Goal: Information Seeking & Learning: Learn about a topic

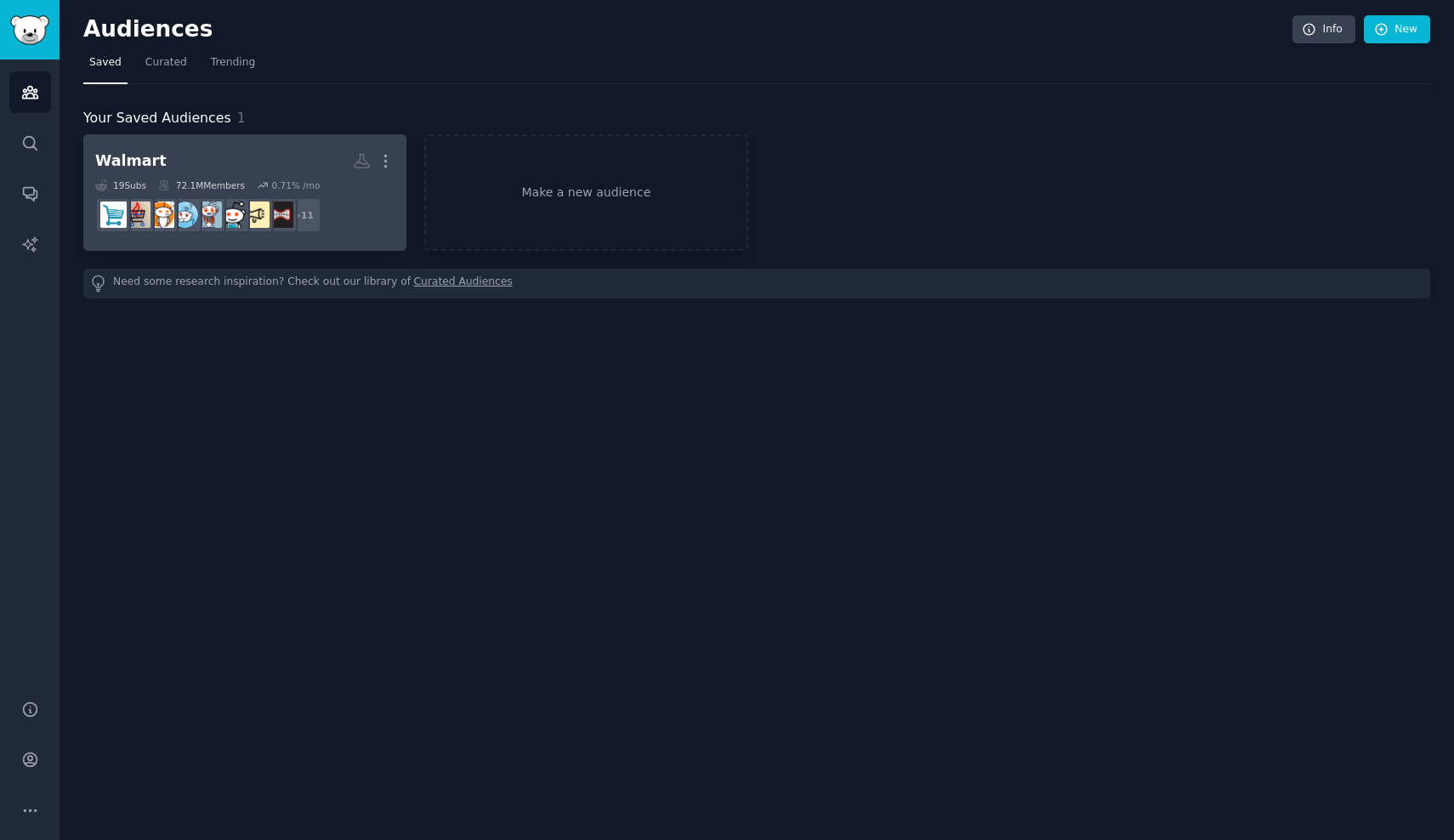
click at [229, 160] on h2 "Walmart More" at bounding box center [245, 161] width 300 height 29
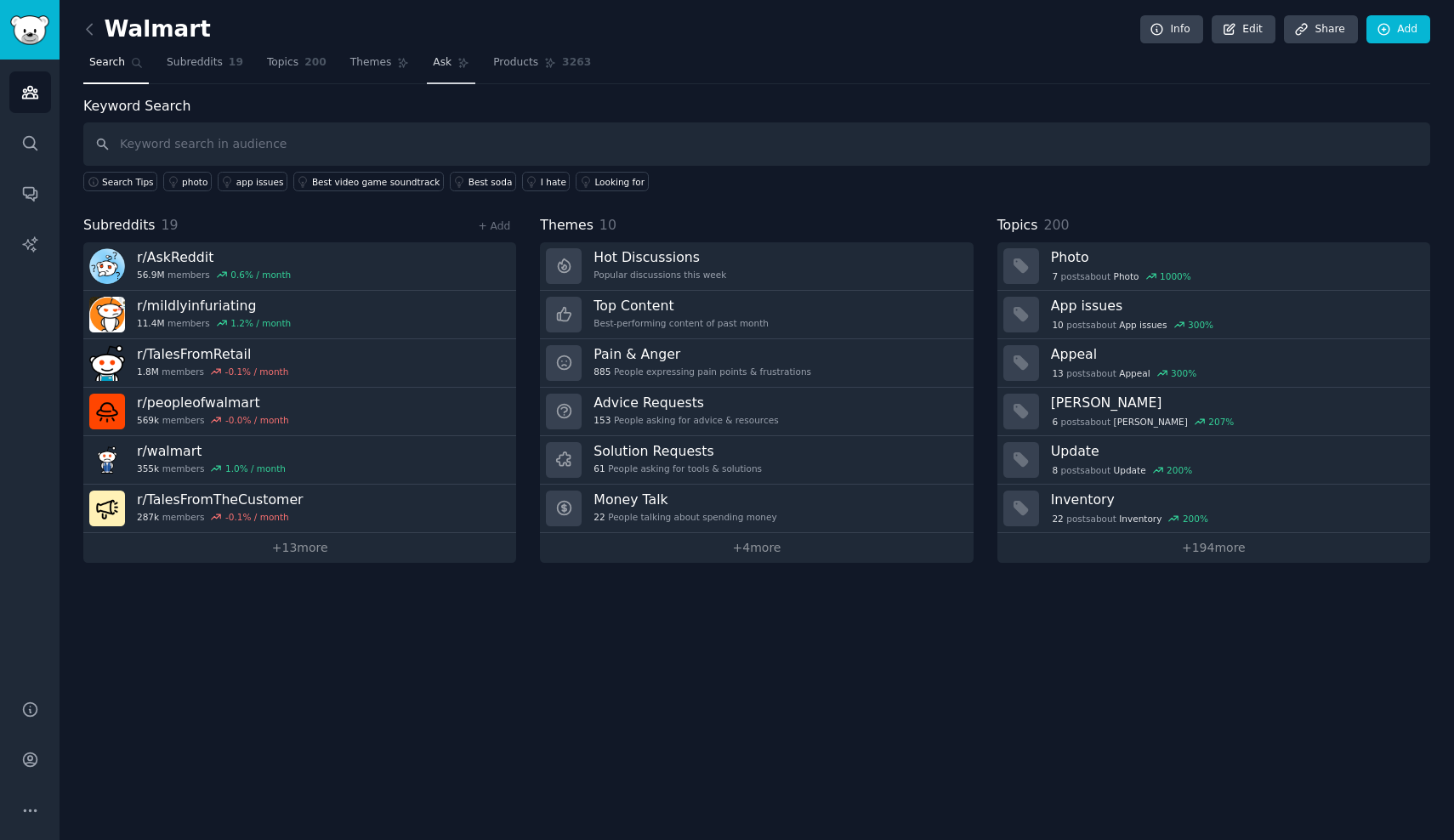
click at [457, 58] on icon at bounding box center [463, 63] width 12 height 12
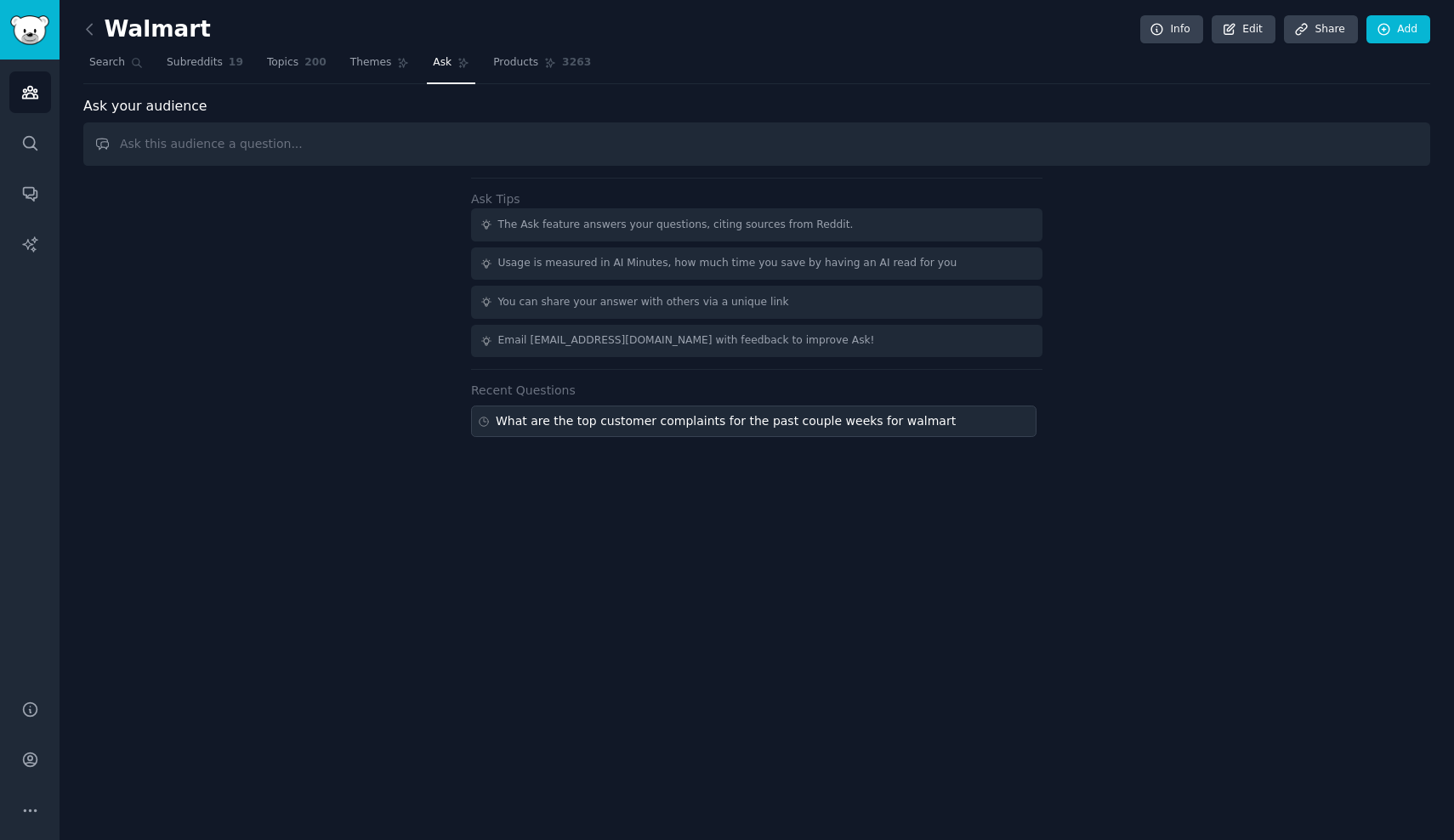
click at [550, 425] on div "What are the top customer complaints for the past couple weeks for walmart" at bounding box center [725, 421] width 460 height 18
type input "What are the top customer complaints for the past couple weeks for walmart"
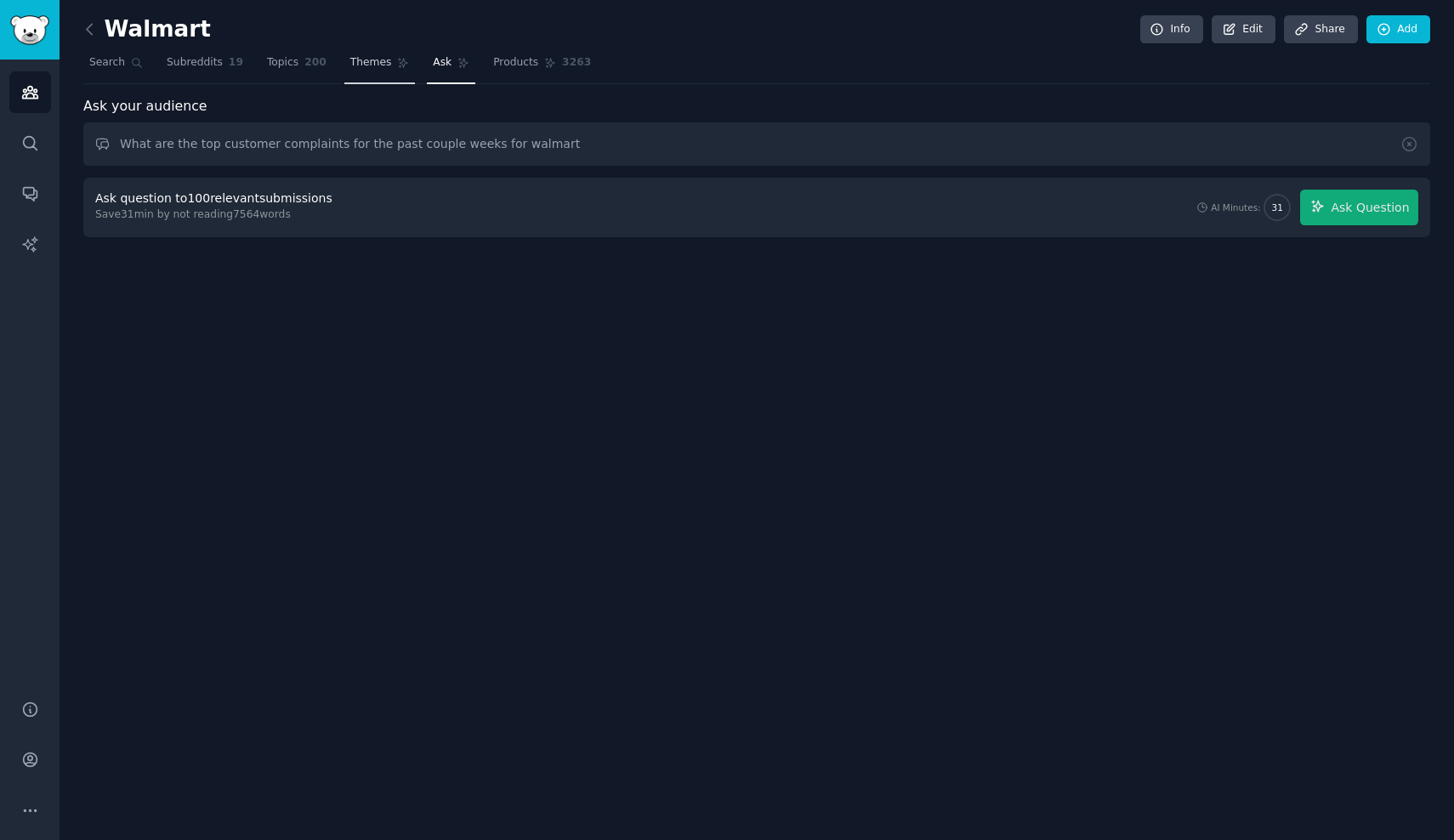
click at [388, 60] on link "Themes" at bounding box center [380, 67] width 71 height 35
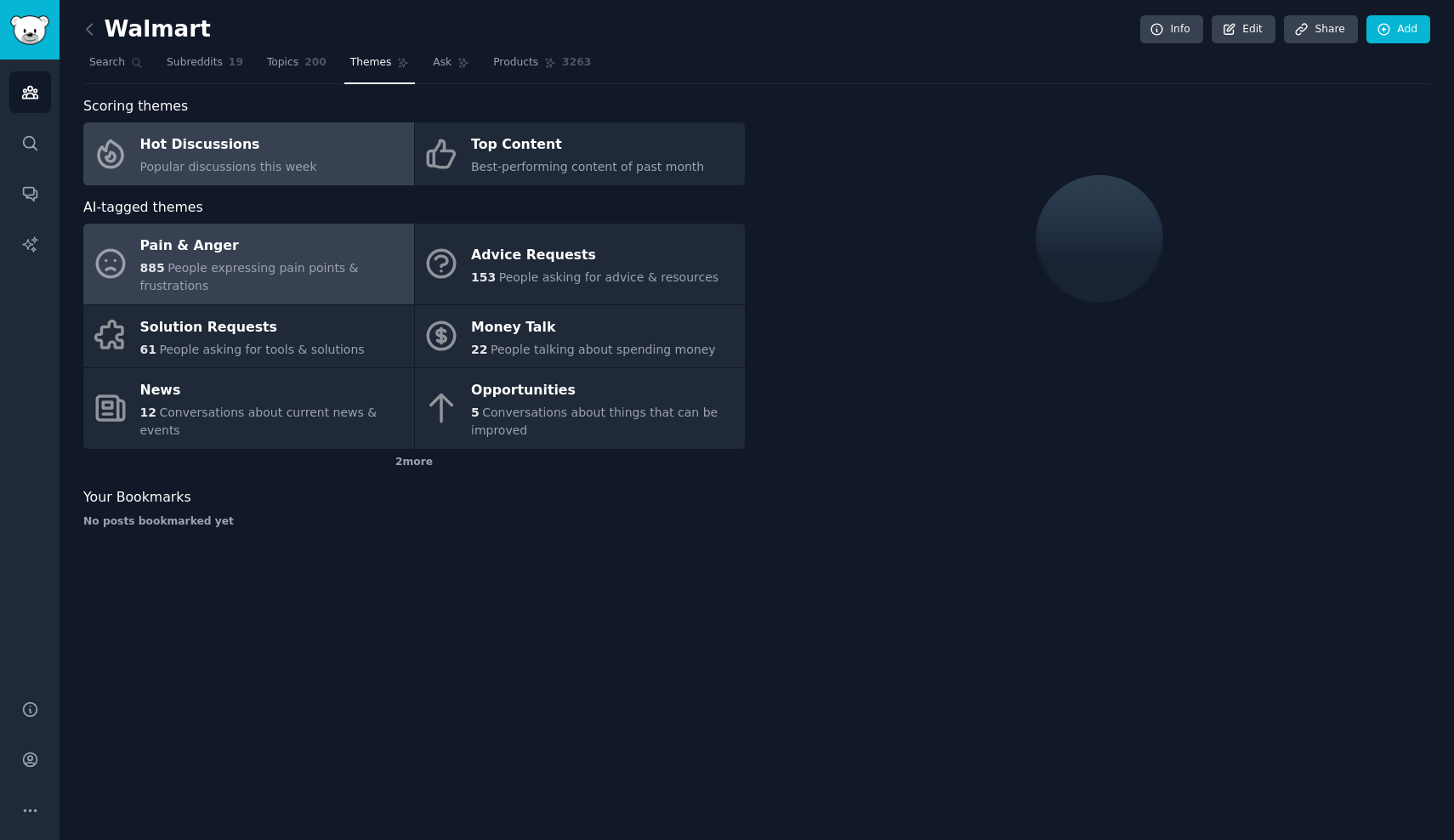
click at [312, 261] on span "People expressing pain points & frustrations" at bounding box center [249, 276] width 218 height 31
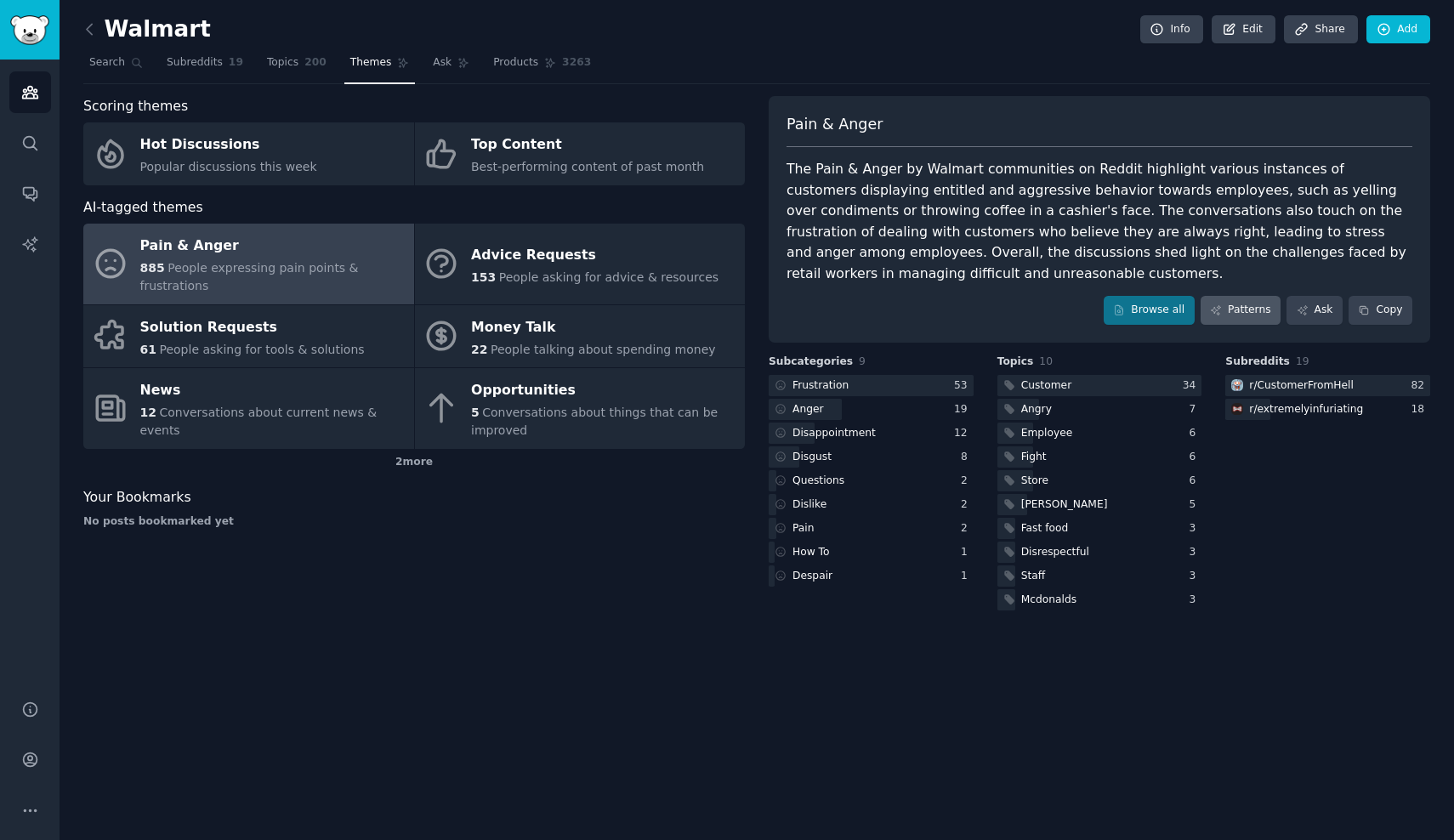
click at [1238, 302] on link "Patterns" at bounding box center [1240, 310] width 80 height 29
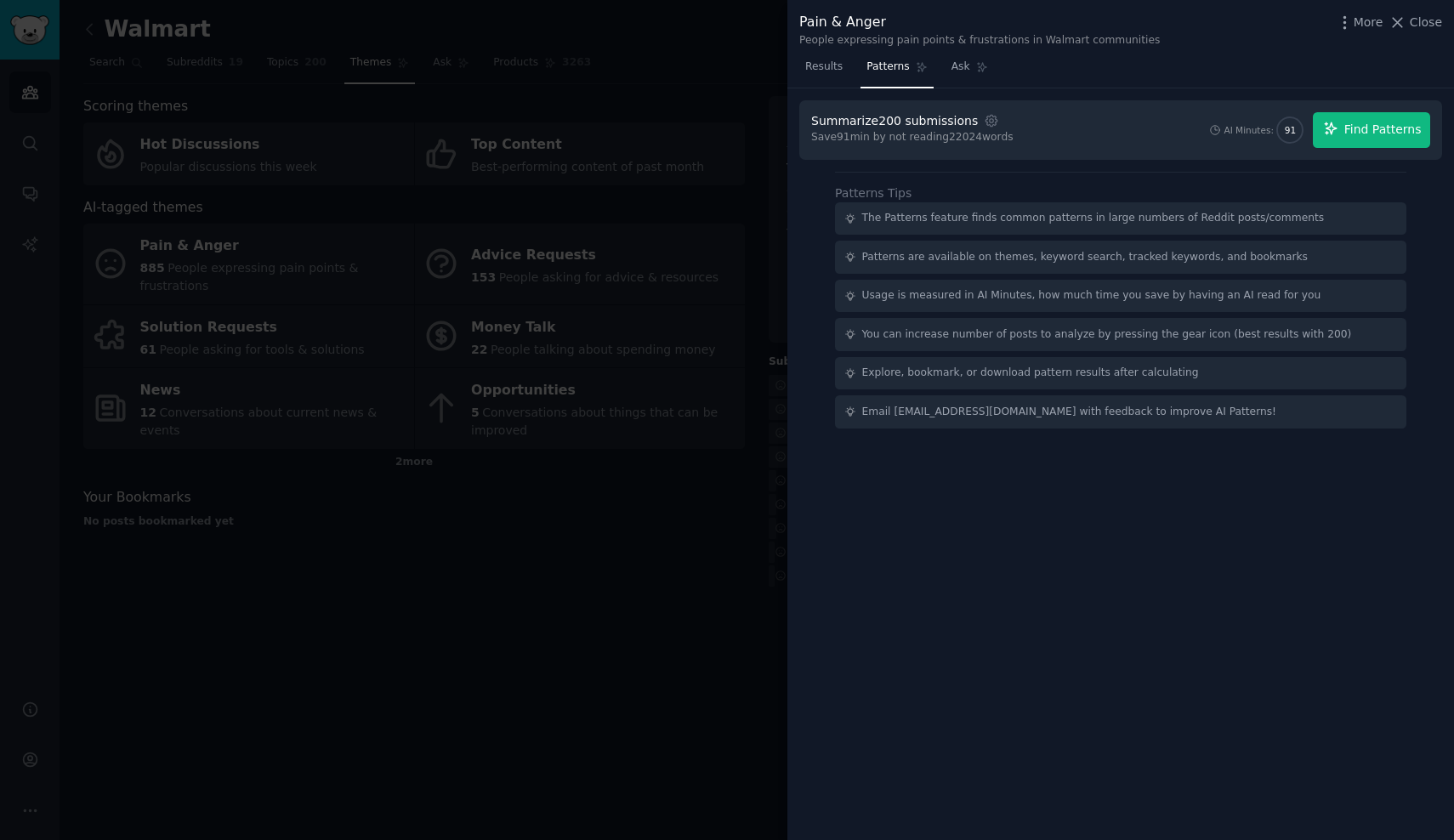
click at [1372, 129] on span "Find Patterns" at bounding box center [1382, 129] width 77 height 18
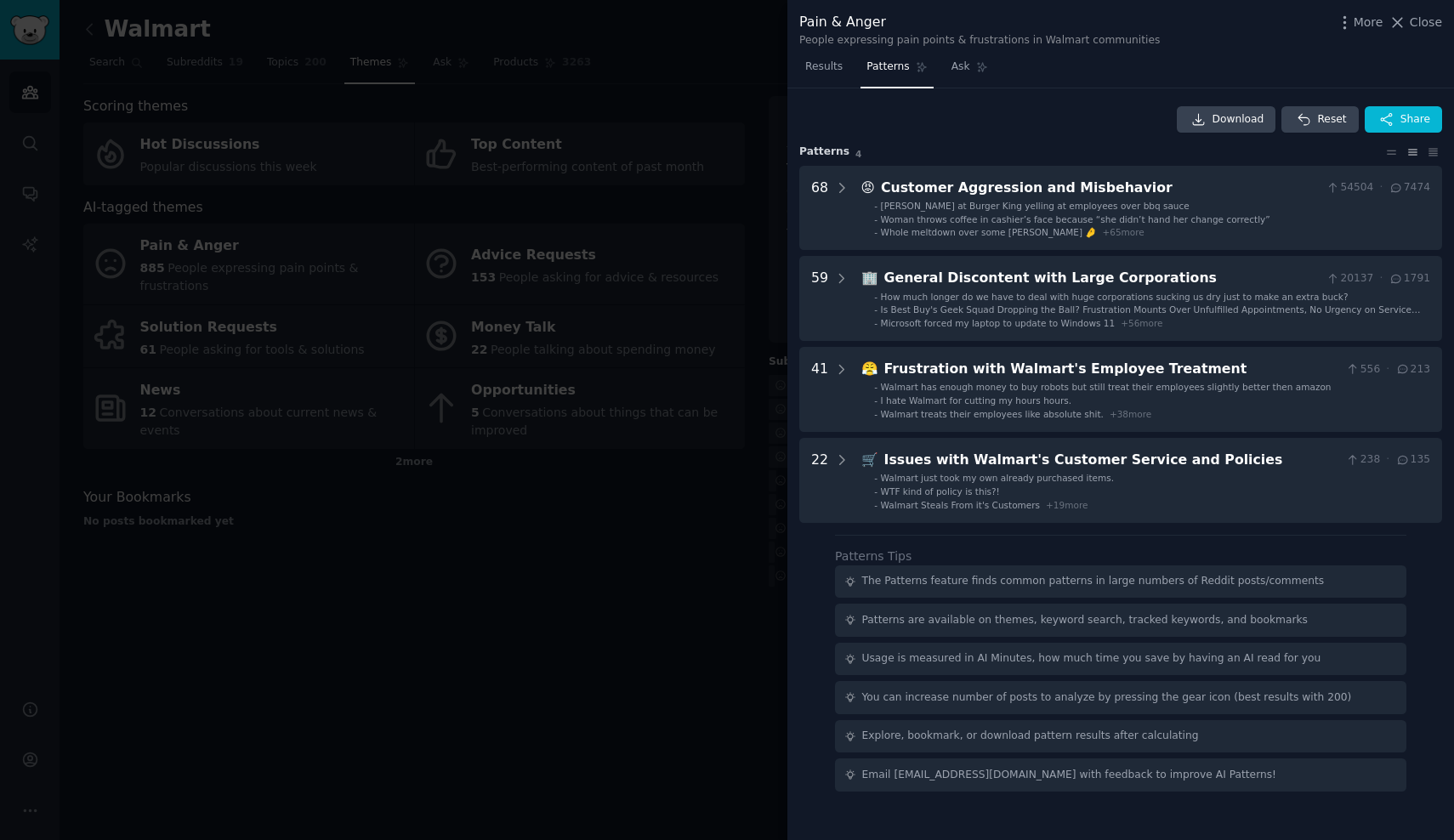
click at [649, 498] on div at bounding box center [727, 420] width 1454 height 840
